Goal: Transaction & Acquisition: Subscribe to service/newsletter

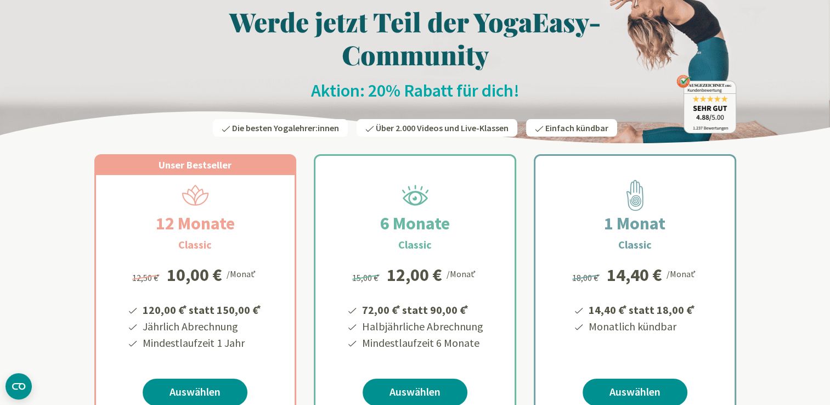
scroll to position [110, 0]
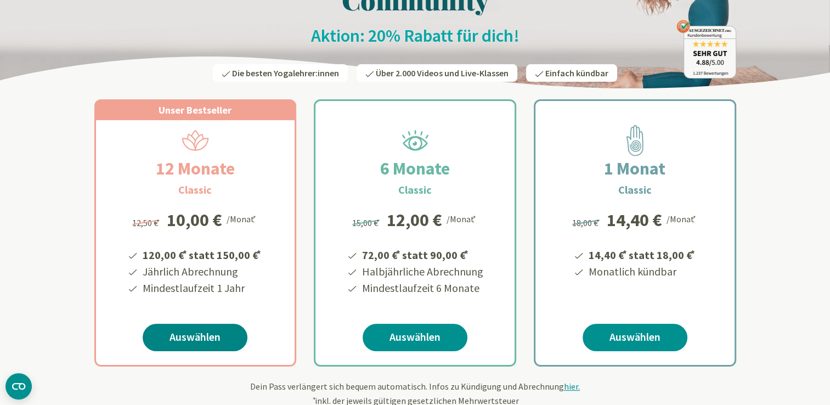
click at [199, 335] on link "Auswählen" at bounding box center [195, 337] width 105 height 27
click at [179, 115] on span "Unser Bestseller" at bounding box center [194, 110] width 73 height 13
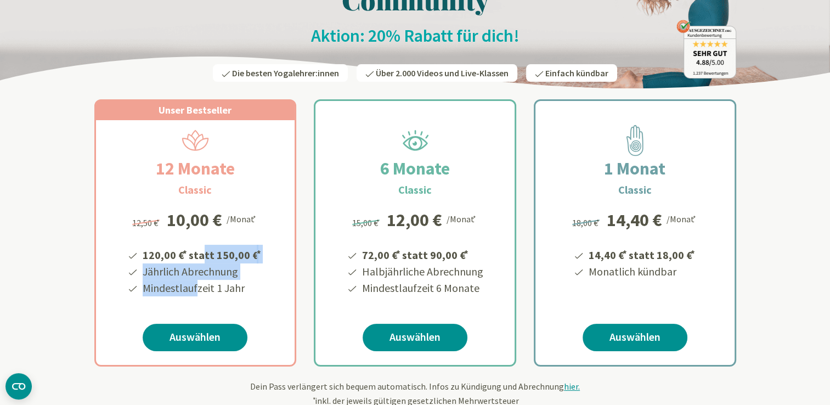
drag, startPoint x: 179, startPoint y: 115, endPoint x: 195, endPoint y: 296, distance: 182.2
click at [195, 296] on div "12,50 € * 10,00 € /Monat * 120,00 € * statt 150,00 € * Jährlich Abrechnung Mind…" at bounding box center [195, 256] width 144 height 117
drag, startPoint x: 195, startPoint y: 296, endPoint x: 186, endPoint y: 324, distance: 29.5
click at [184, 328] on link "Auswählen" at bounding box center [195, 337] width 105 height 27
click at [195, 339] on link "Auswählen" at bounding box center [195, 337] width 105 height 27
